Goal: Obtain resource: Download file/media

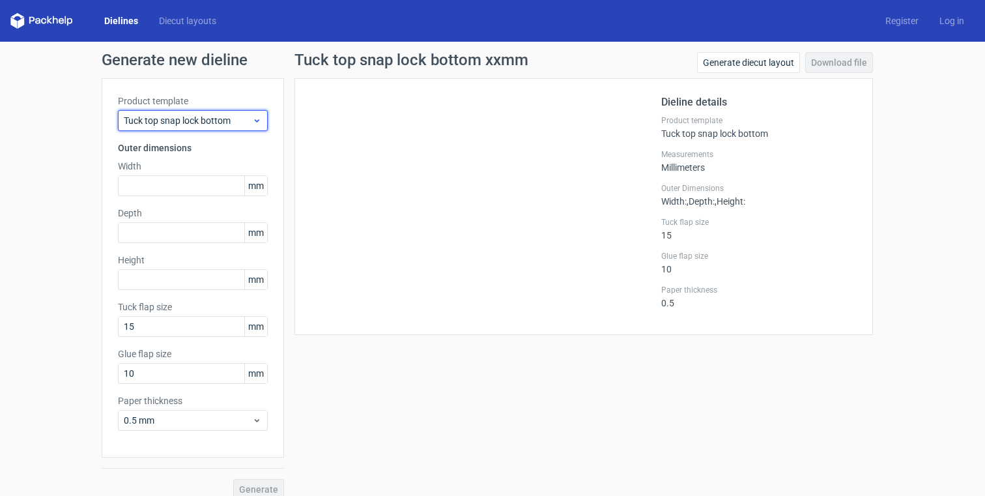
click at [251, 126] on span "Tuck top snap lock bottom" at bounding box center [188, 120] width 128 height 13
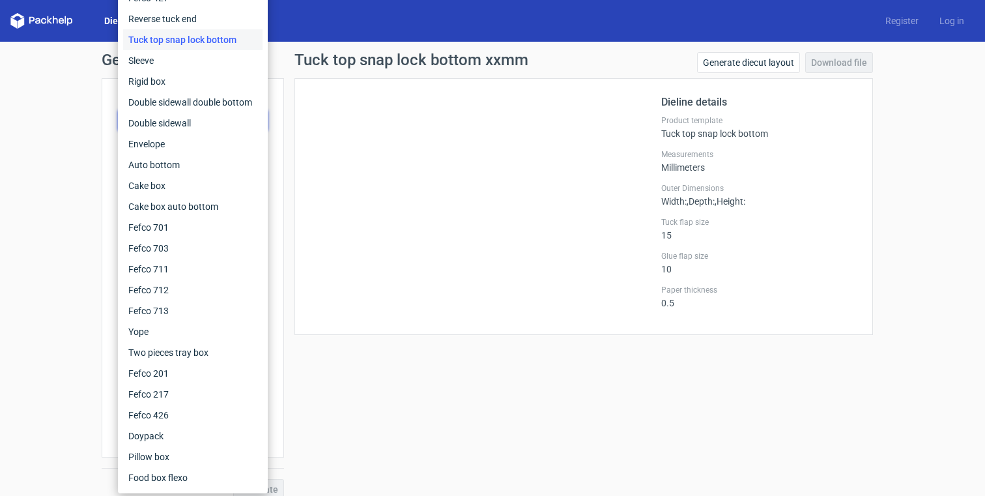
drag, startPoint x: 311, startPoint y: 133, endPoint x: 284, endPoint y: 137, distance: 27.0
click at [311, 132] on div at bounding box center [486, 206] width 350 height 224
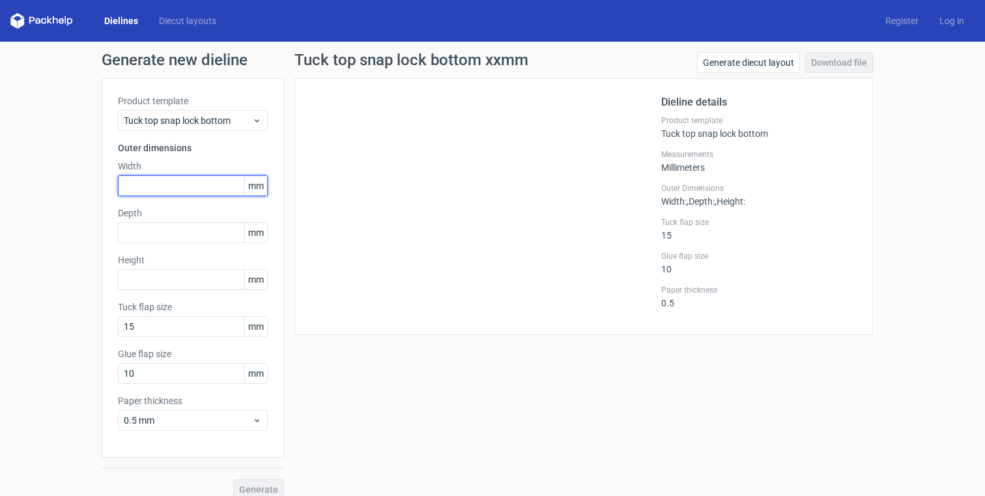
click at [152, 190] on input "text" at bounding box center [193, 185] width 150 height 21
type input "60"
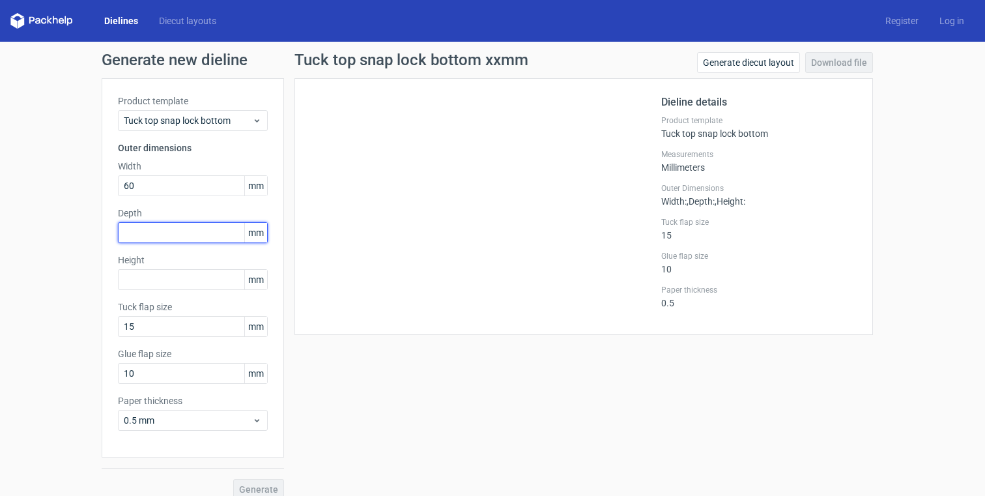
click at [172, 237] on input "text" at bounding box center [193, 232] width 150 height 21
type input "60"
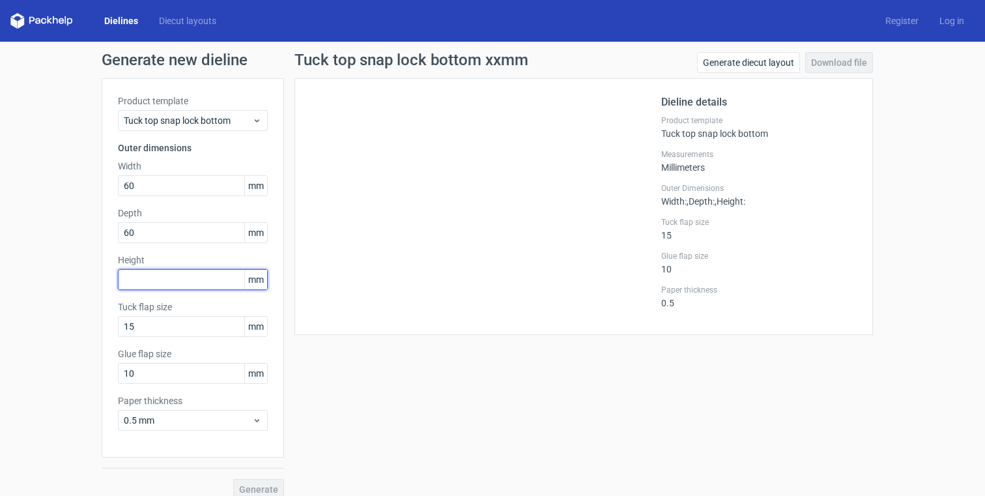
click at [177, 277] on input "text" at bounding box center [193, 279] width 150 height 21
type input "60"
click at [233, 479] on button "Generate" at bounding box center [258, 489] width 51 height 21
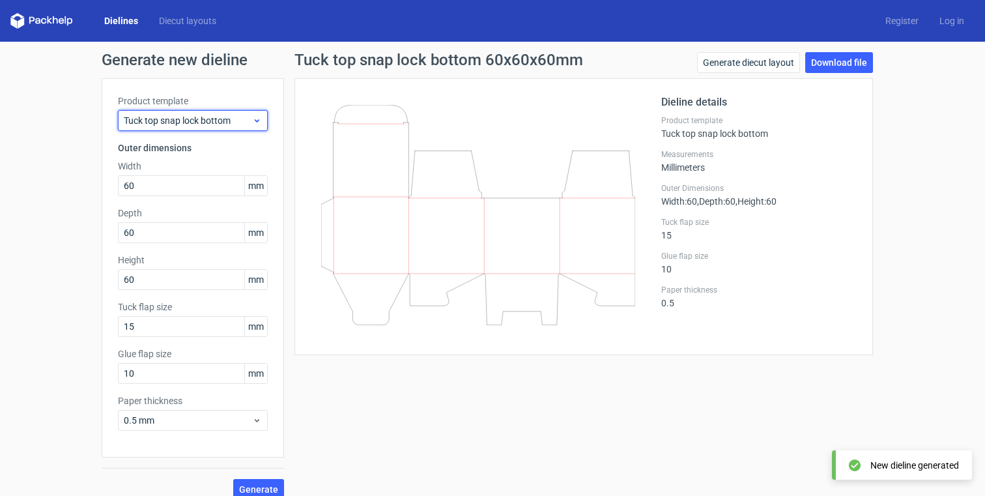
click at [210, 116] on span "Tuck top snap lock bottom" at bounding box center [188, 120] width 128 height 13
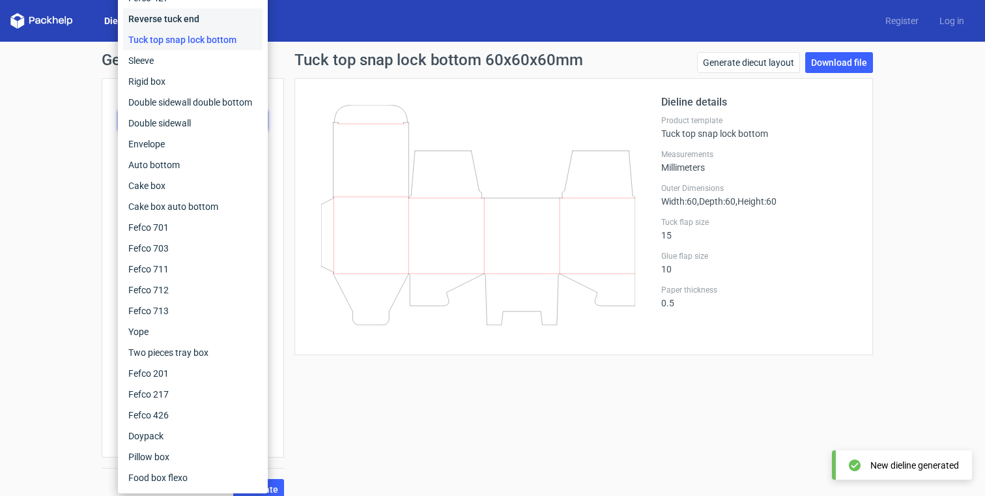
click at [183, 15] on div "Reverse tuck end" at bounding box center [192, 18] width 139 height 21
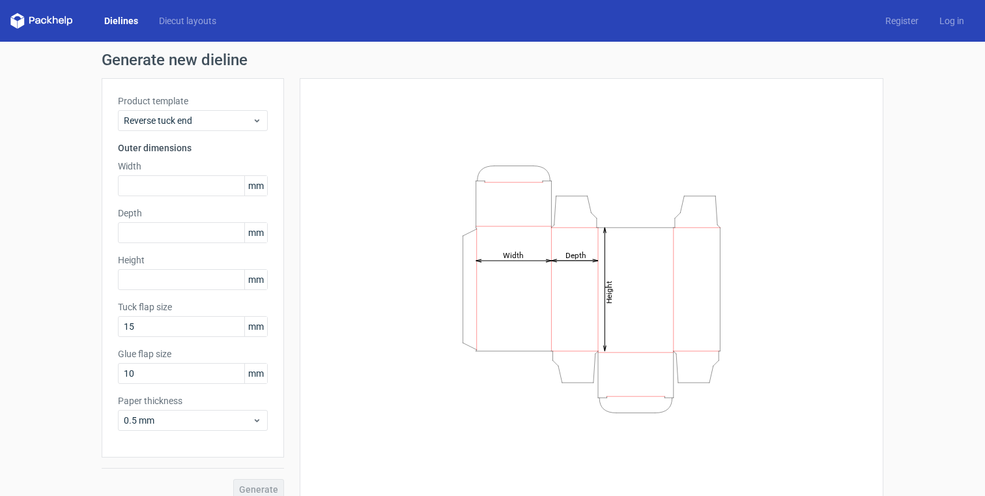
scroll to position [14, 0]
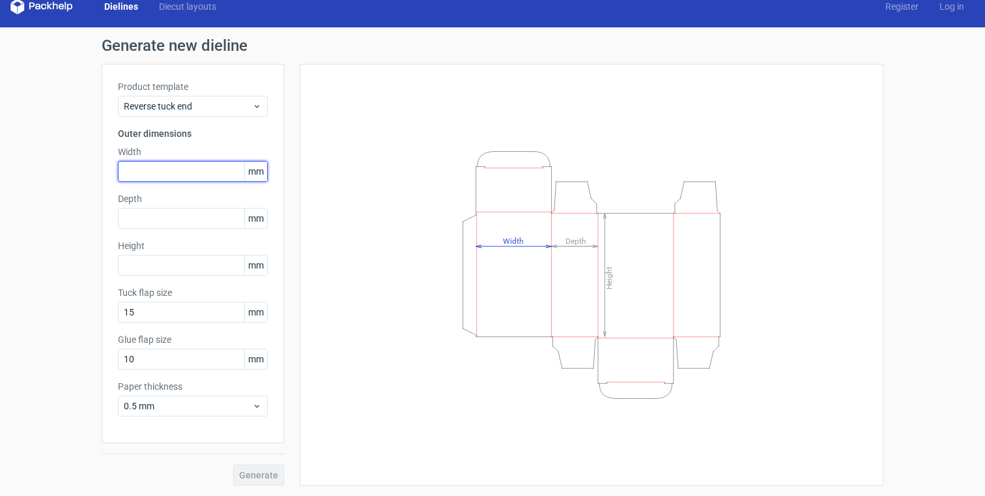
click at [195, 179] on input "text" at bounding box center [193, 171] width 150 height 21
type input "60"
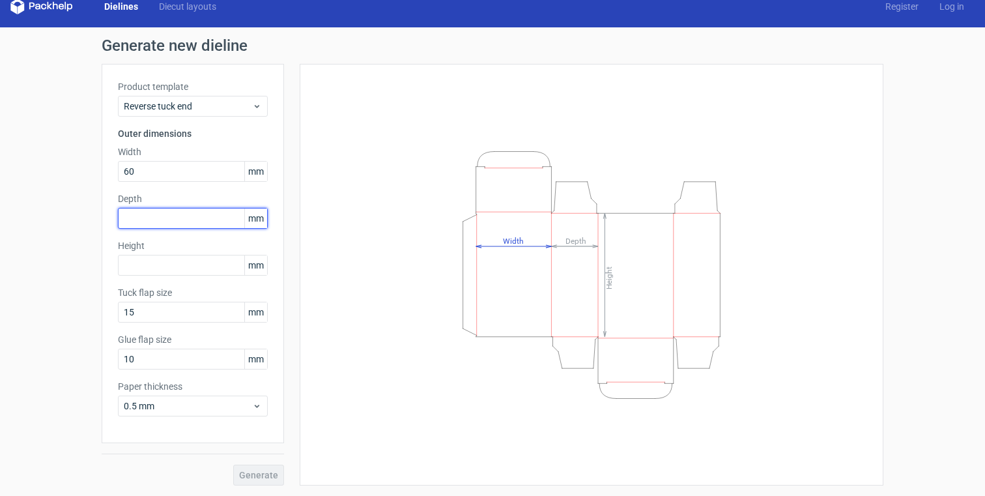
click at [201, 216] on input "text" at bounding box center [193, 218] width 150 height 21
type input "60"
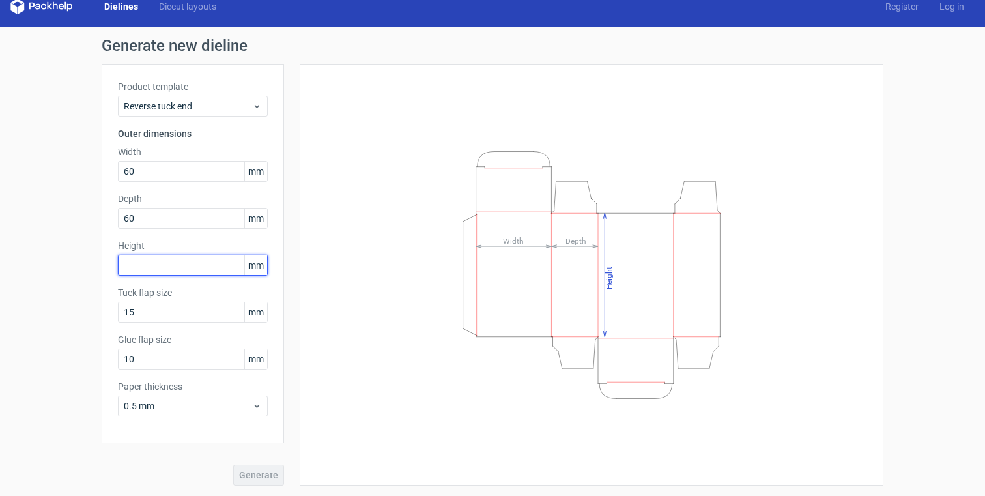
click at [195, 268] on input "text" at bounding box center [193, 265] width 150 height 21
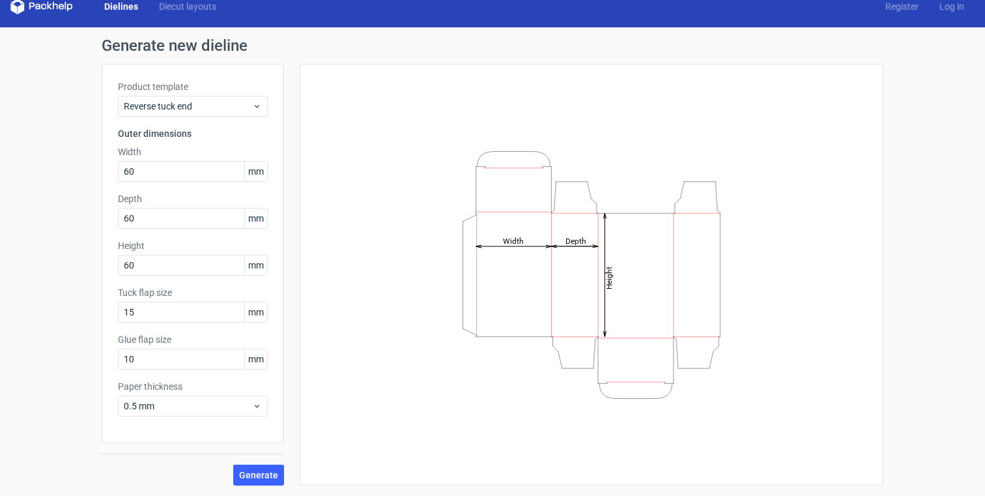
click at [378, 276] on div "Height Depth Width" at bounding box center [591, 274] width 551 height 389
click at [159, 310] on input "15" at bounding box center [193, 312] width 150 height 21
click at [158, 358] on input "10" at bounding box center [193, 358] width 150 height 21
click at [195, 410] on span "0.5 mm" at bounding box center [188, 405] width 128 height 13
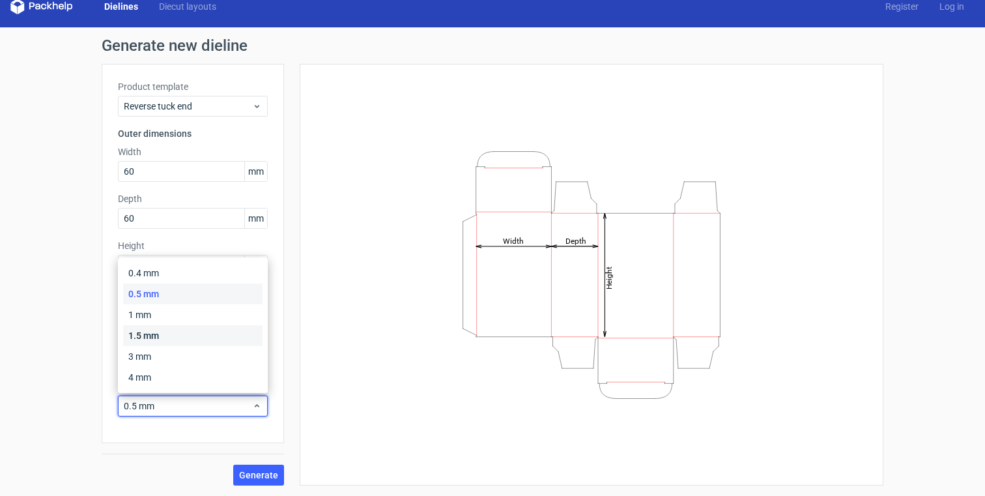
click at [185, 329] on div "1.5 mm" at bounding box center [192, 335] width 139 height 21
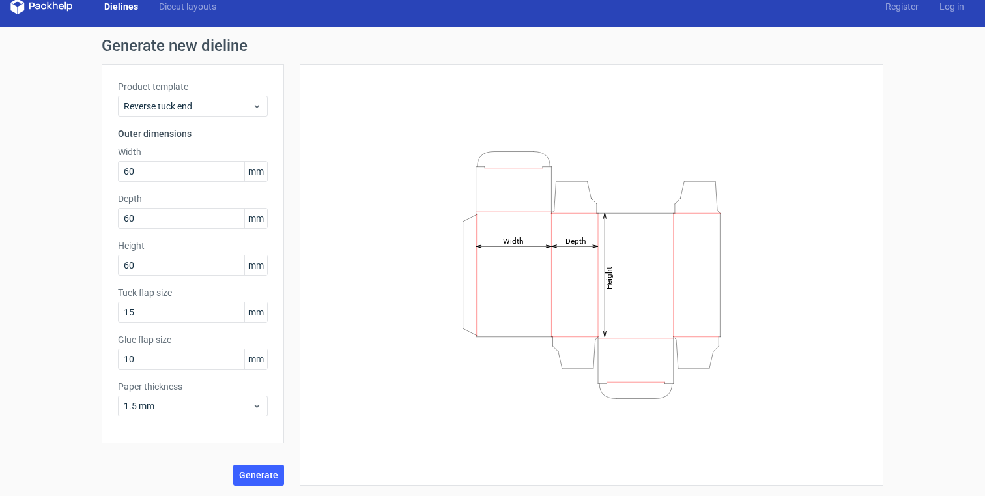
click at [337, 381] on div "Height Depth Width" at bounding box center [591, 274] width 551 height 389
click at [251, 476] on span "Generate" at bounding box center [258, 474] width 39 height 9
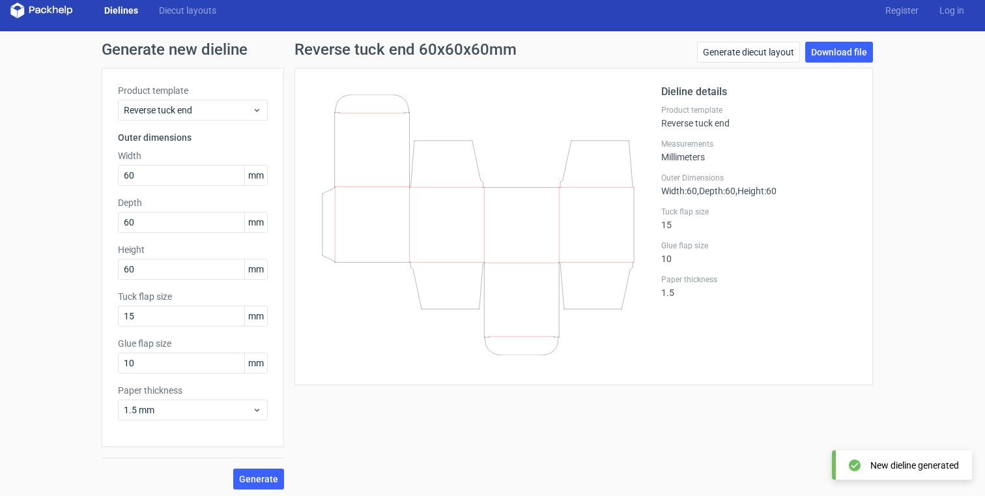
scroll to position [10, 0]
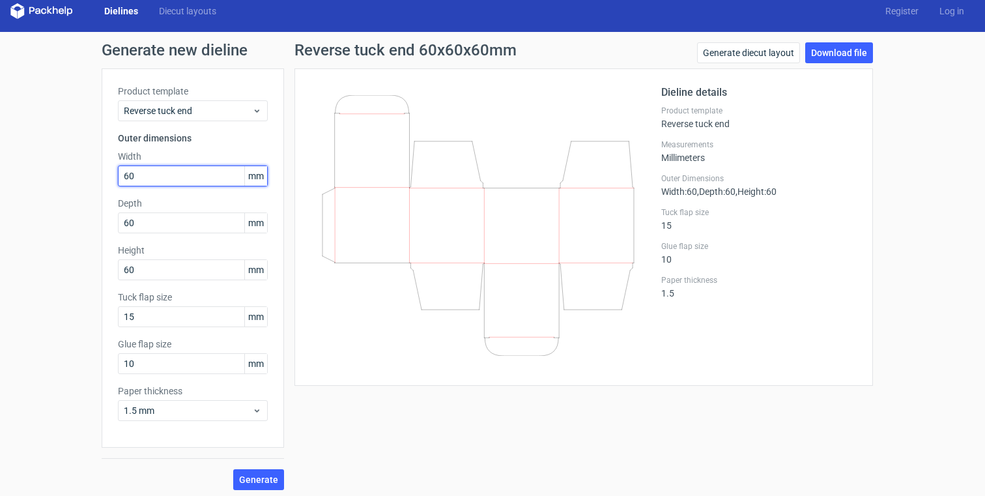
click at [145, 175] on input "60" at bounding box center [193, 175] width 150 height 21
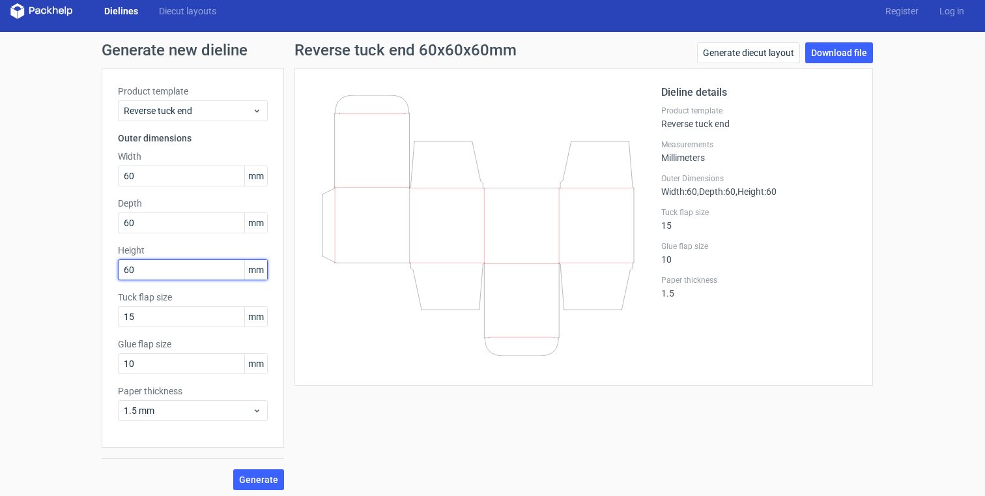
drag, startPoint x: 140, startPoint y: 269, endPoint x: 95, endPoint y: 270, distance: 45.0
click at [95, 270] on div "Generate new dieline Product template Reverse tuck end Outer dimensions Width 6…" at bounding box center [492, 266] width 985 height 468
type input "105"
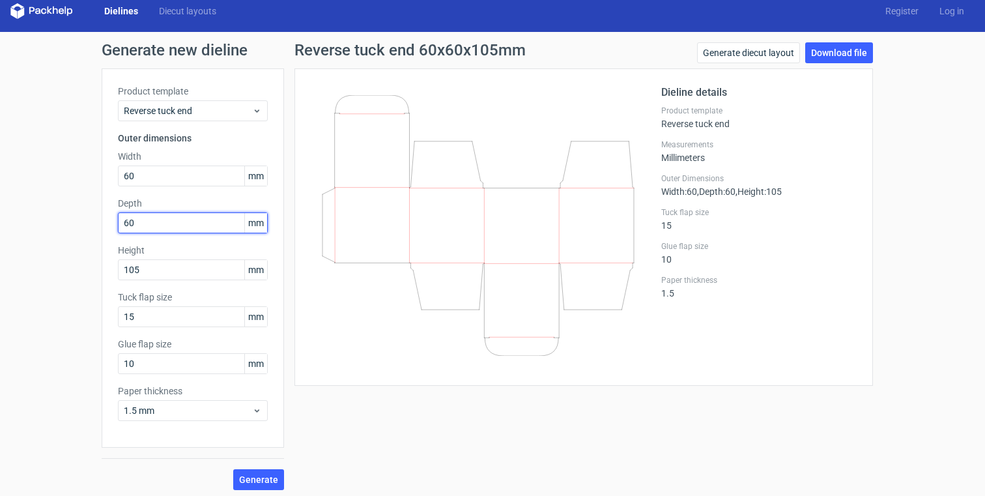
click at [113, 226] on div "Product template Reverse tuck end Outer dimensions Width 60 mm Depth 60 mm Heig…" at bounding box center [193, 257] width 182 height 379
type input "36"
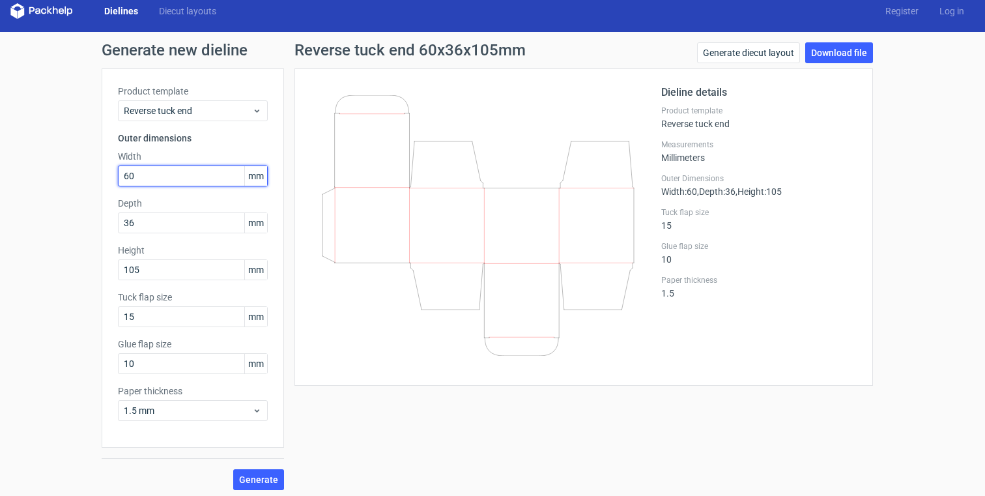
drag, startPoint x: 105, startPoint y: 177, endPoint x: 76, endPoint y: 179, distance: 29.4
click at [76, 179] on div "Generate new dieline Product template Reverse tuck end Outer dimensions Width 6…" at bounding box center [492, 266] width 985 height 468
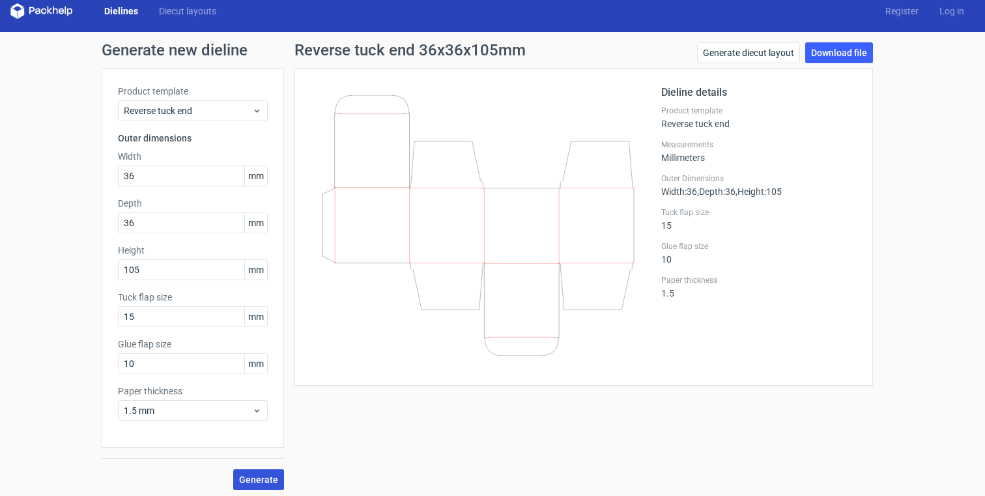
click at [253, 475] on span "Generate" at bounding box center [258, 479] width 39 height 9
click at [836, 56] on link "Download file" at bounding box center [839, 52] width 68 height 21
click at [924, 146] on div "Generate new dieline Product template Reverse tuck end Outer dimensions Width 3…" at bounding box center [492, 266] width 985 height 468
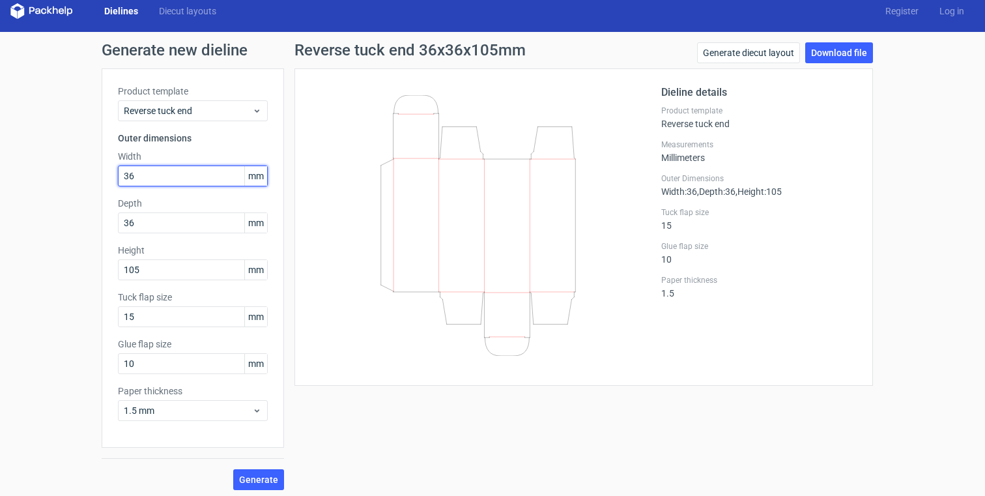
drag, startPoint x: 120, startPoint y: 176, endPoint x: 96, endPoint y: 174, distance: 24.8
click at [96, 174] on div "Generate new dieline Product template Reverse tuck end Outer dimensions Width 3…" at bounding box center [492, 266] width 985 height 468
type input "60"
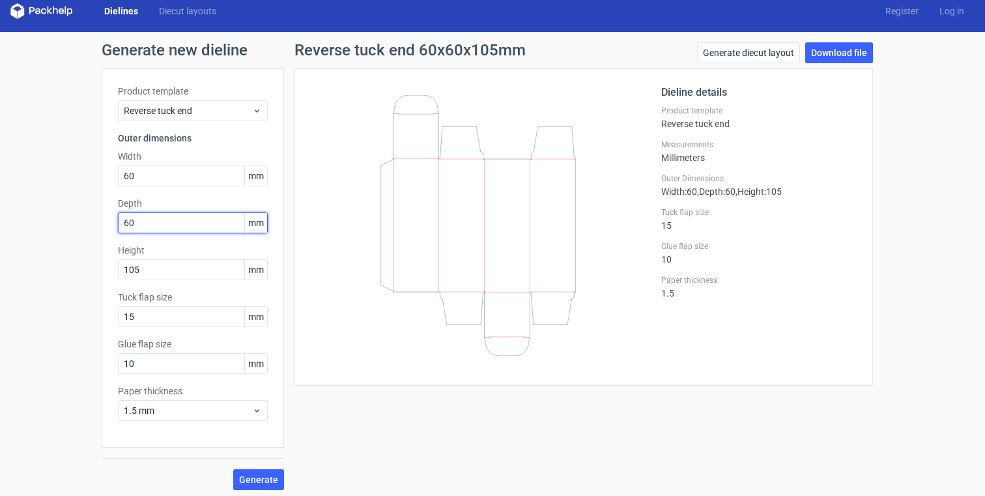
type input "60"
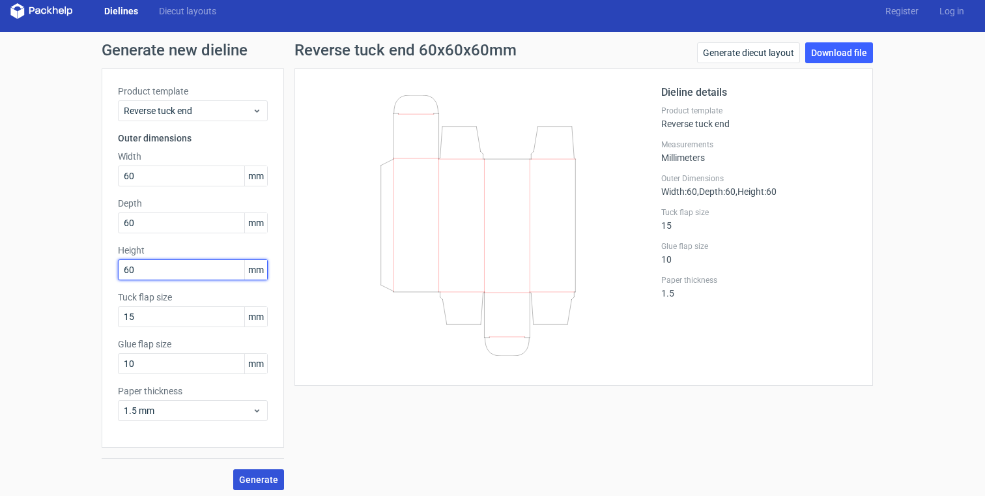
type input "60"
click at [272, 485] on button "Generate" at bounding box center [258, 479] width 51 height 21
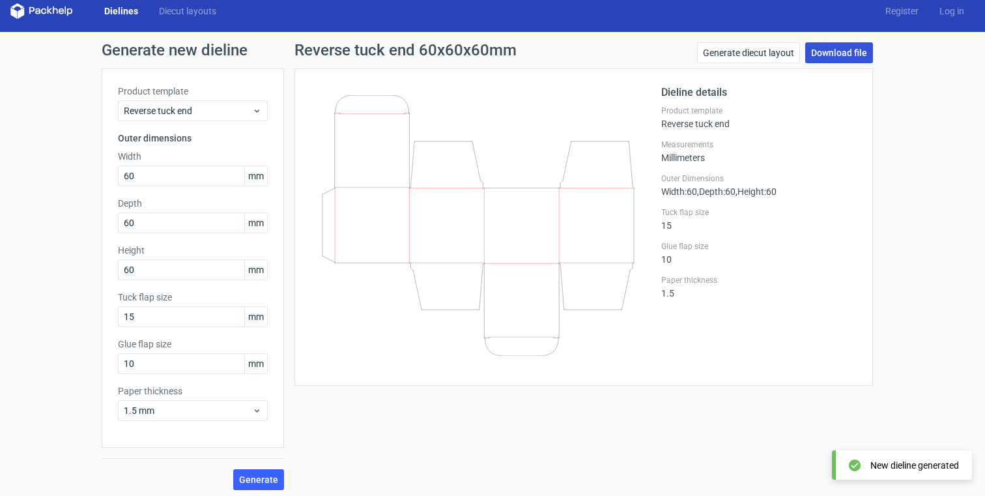
click at [845, 50] on link "Download file" at bounding box center [839, 52] width 68 height 21
drag, startPoint x: 918, startPoint y: 230, endPoint x: 906, endPoint y: 225, distance: 12.8
click at [918, 230] on div "Generate new dieline Product template Reverse tuck end Outer dimensions Width 6…" at bounding box center [492, 266] width 985 height 468
